Goal: Task Accomplishment & Management: Manage account settings

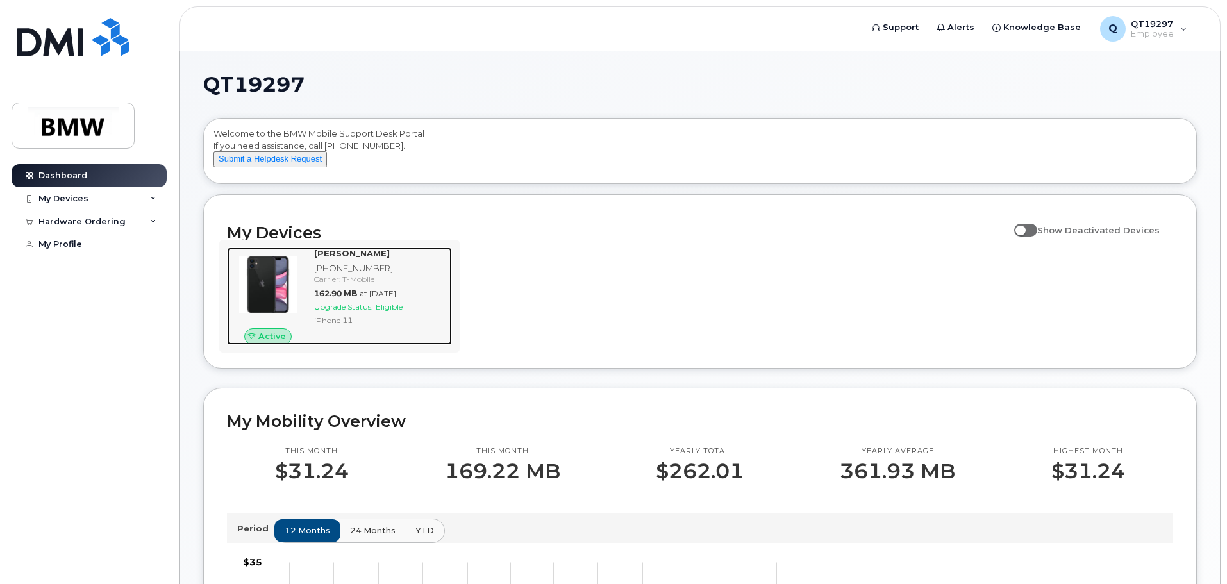
click at [350, 258] on strong "Ronnie Arthur" at bounding box center [352, 253] width 76 height 10
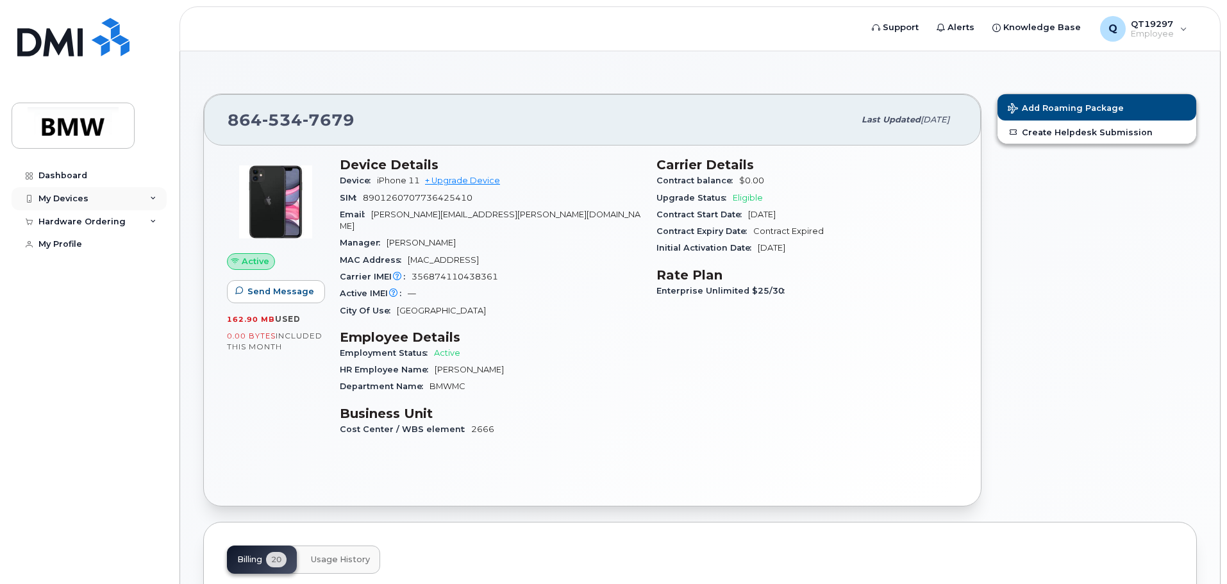
click at [83, 196] on div "My Devices" at bounding box center [63, 199] width 50 height 10
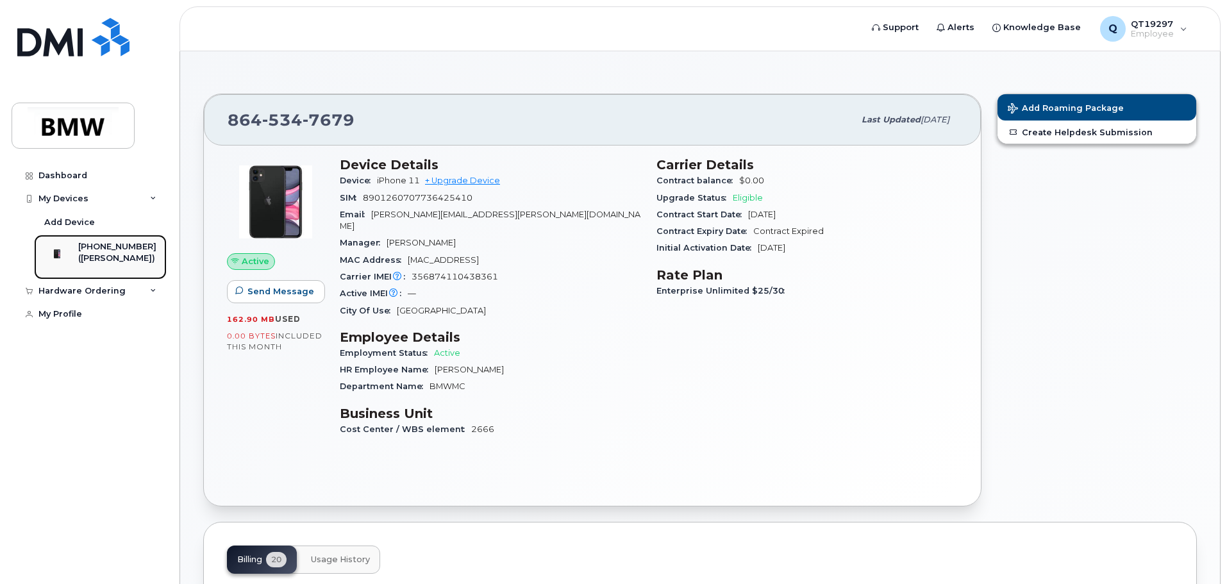
click at [137, 258] on div "([PERSON_NAME])" at bounding box center [117, 259] width 78 height 12
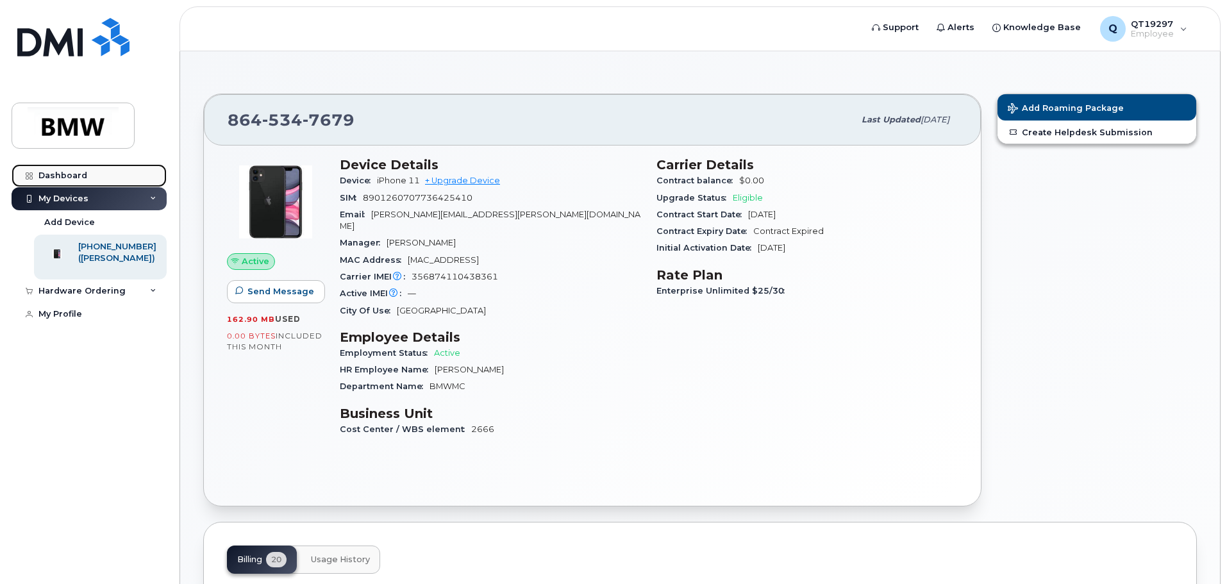
click at [84, 169] on link "Dashboard" at bounding box center [89, 175] width 155 height 23
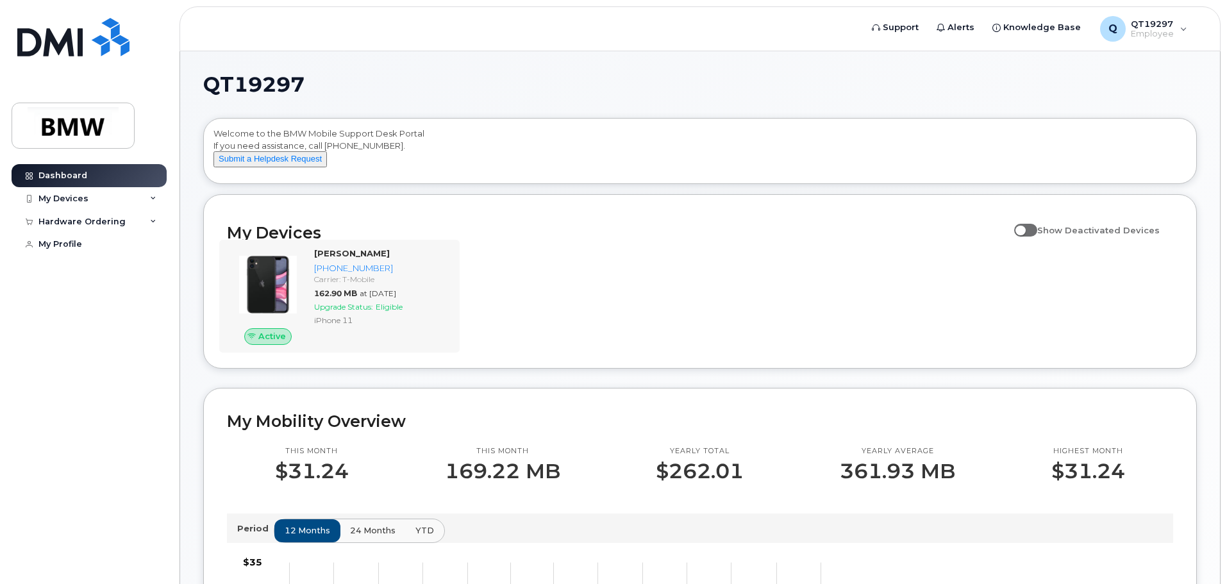
click at [367, 256] on div "Active [PERSON_NAME] [PHONE_NUMBER] Carrier: T-Mobile 162.90 MB at [DATE] Upgra…" at bounding box center [339, 296] width 240 height 113
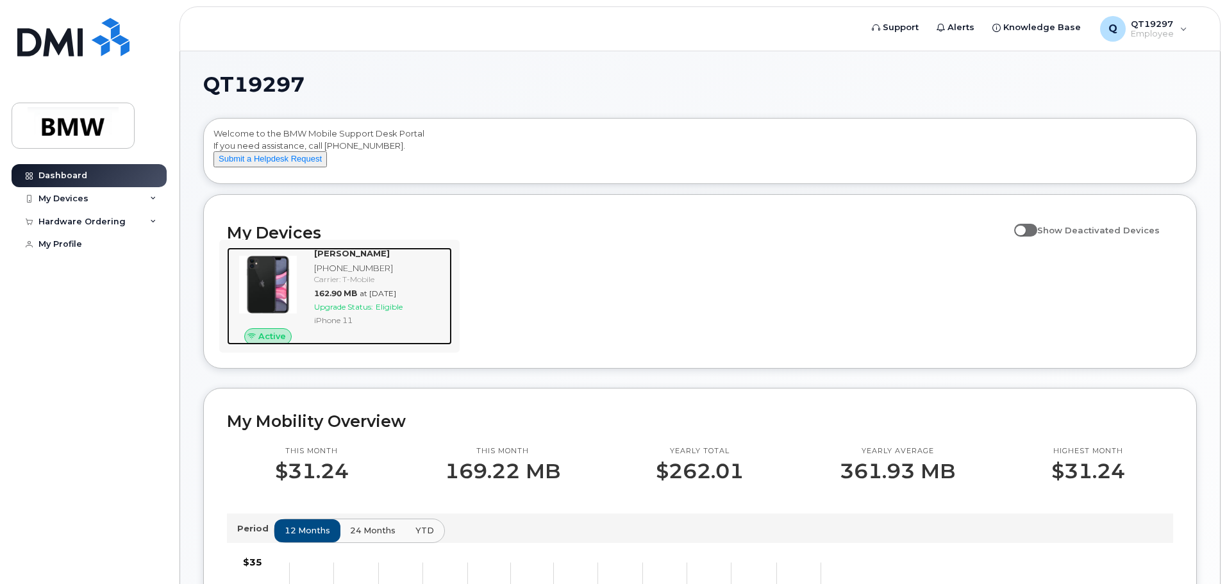
click at [369, 258] on strong "[PERSON_NAME]" at bounding box center [352, 253] width 76 height 10
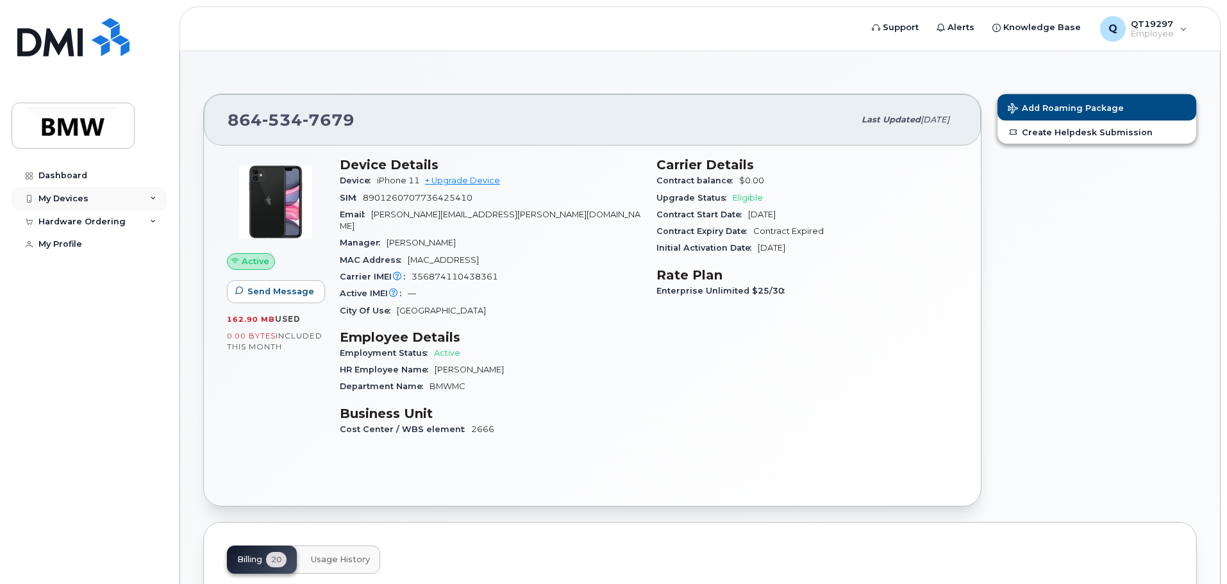
click at [105, 196] on div "My Devices" at bounding box center [89, 198] width 155 height 23
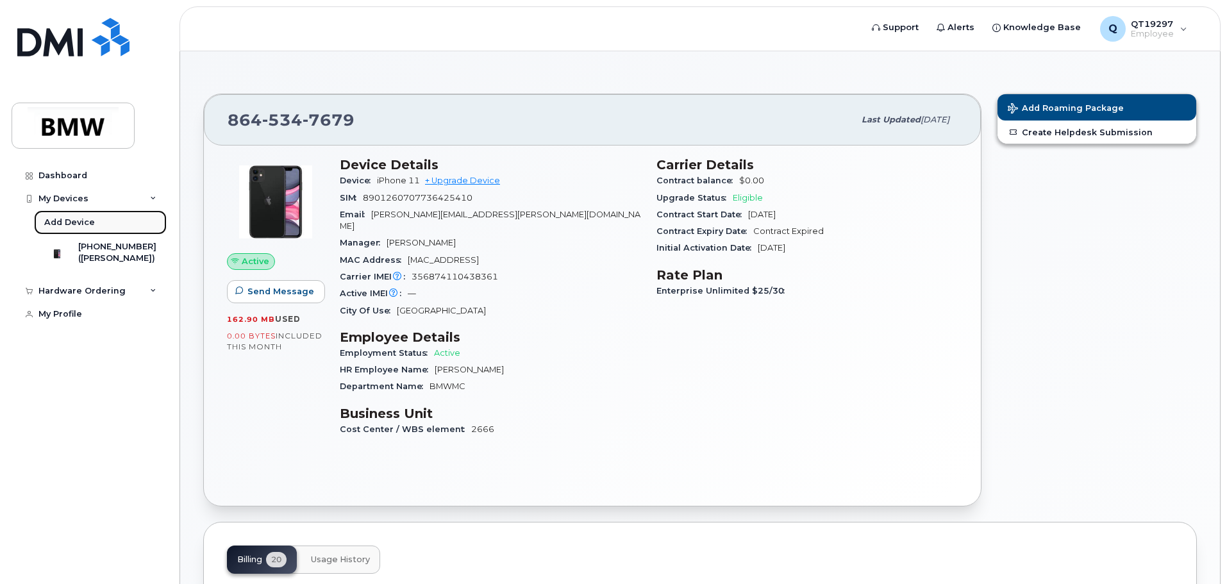
click at [72, 226] on div "Add Device" at bounding box center [69, 223] width 51 height 12
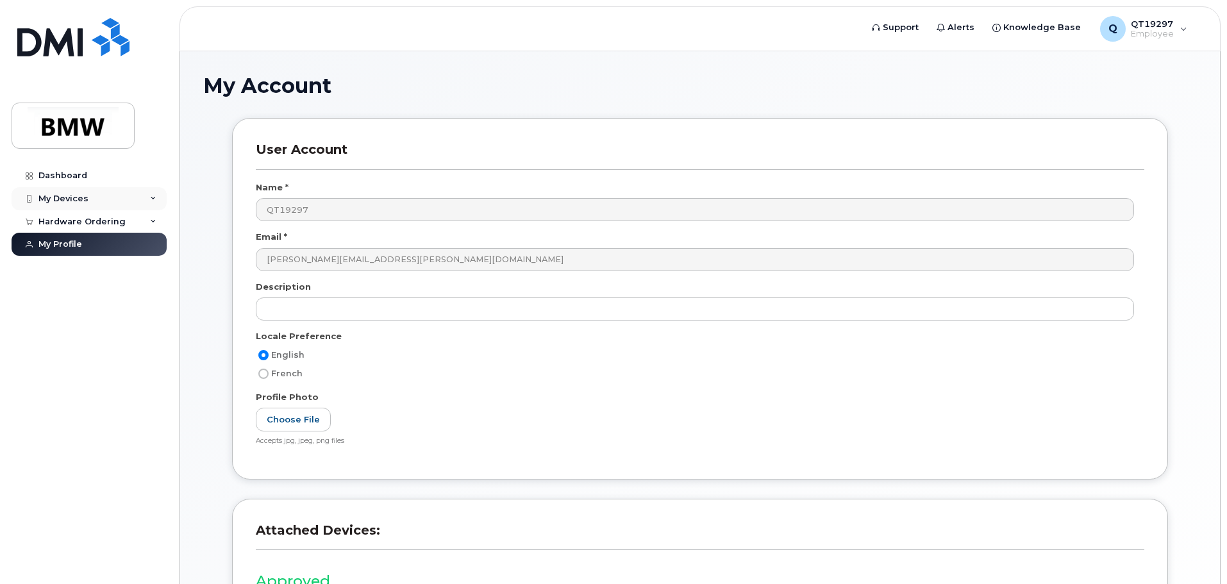
click at [85, 197] on div "My Devices" at bounding box center [63, 199] width 50 height 10
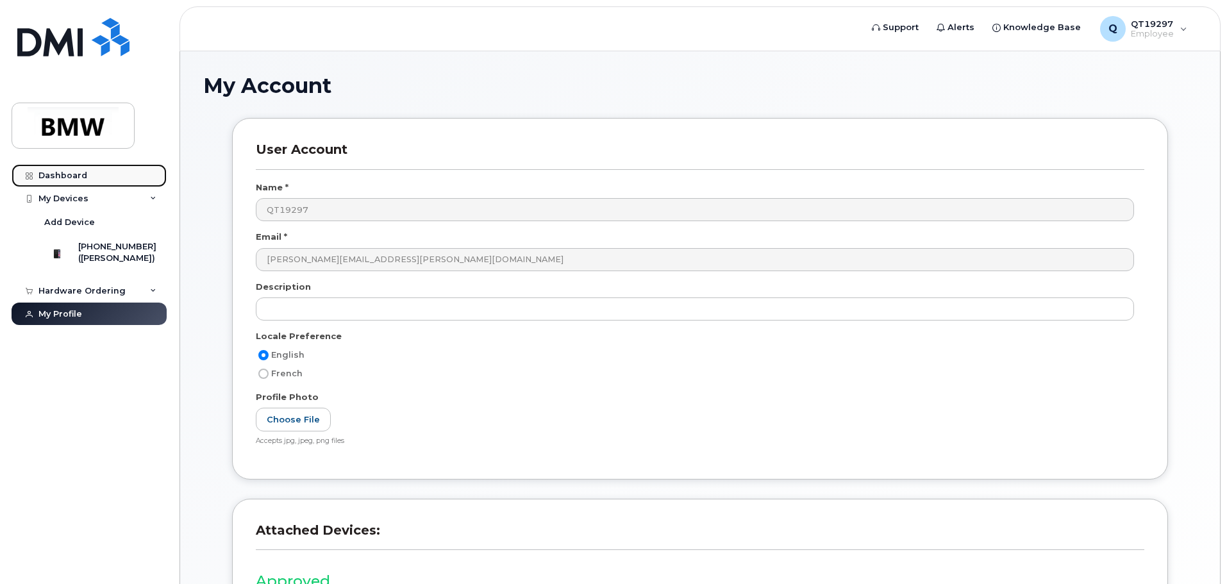
click at [83, 174] on div "Dashboard" at bounding box center [62, 176] width 49 height 10
